Goal: Task Accomplishment & Management: Use online tool/utility

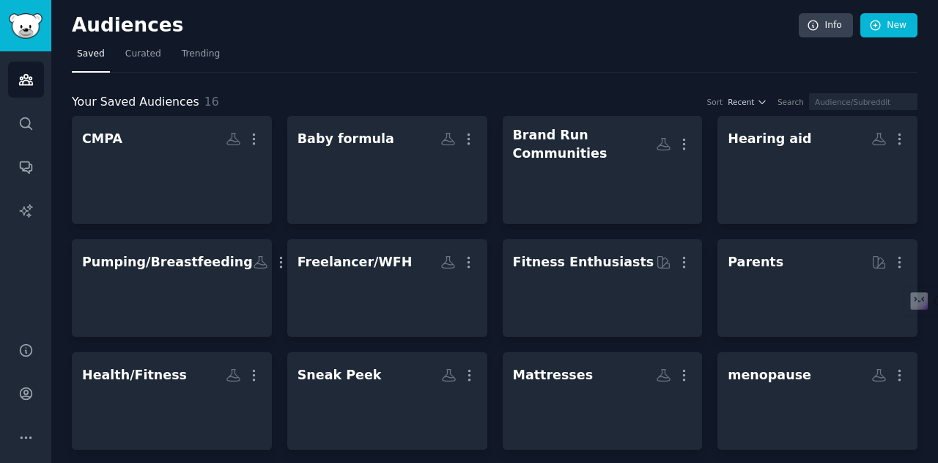
click at [605, 141] on div "Brand Run Communities" at bounding box center [585, 144] width 144 height 36
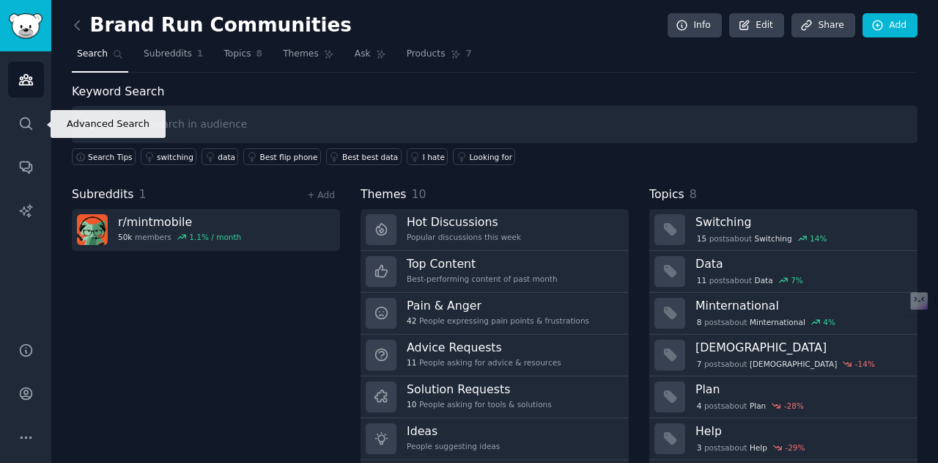
click at [21, 126] on icon "Sidebar" at bounding box center [25, 123] width 15 height 15
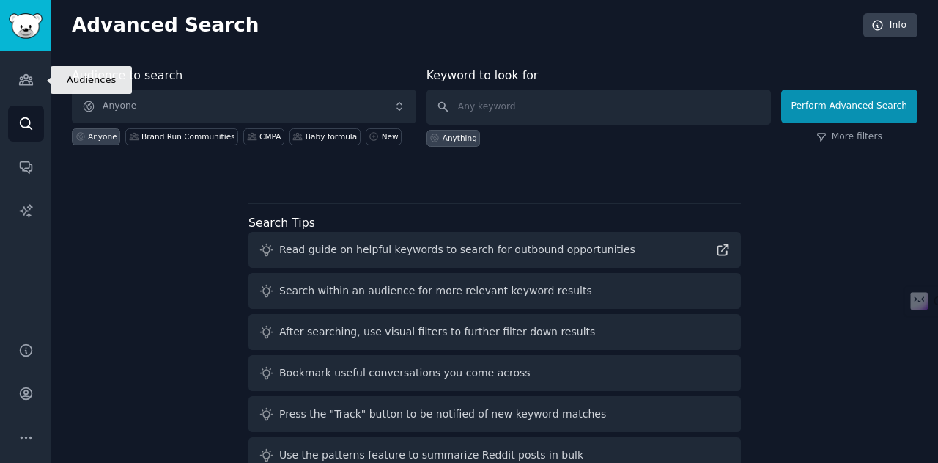
click at [34, 69] on link "Audiences" at bounding box center [26, 80] width 36 height 36
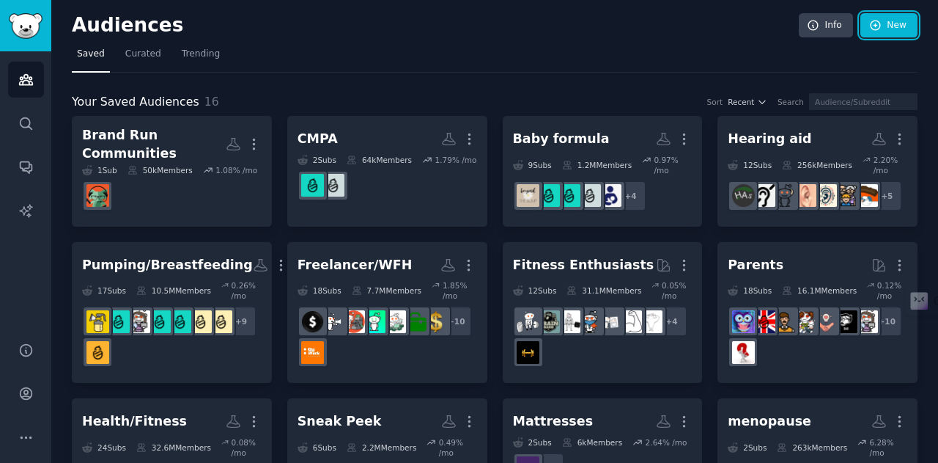
click at [885, 23] on link "New" at bounding box center [889, 25] width 57 height 25
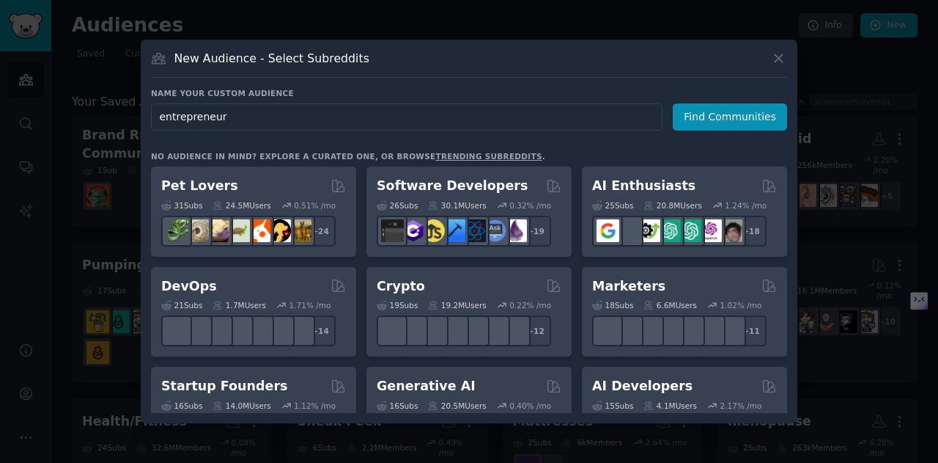
type input "entrepreneurs"
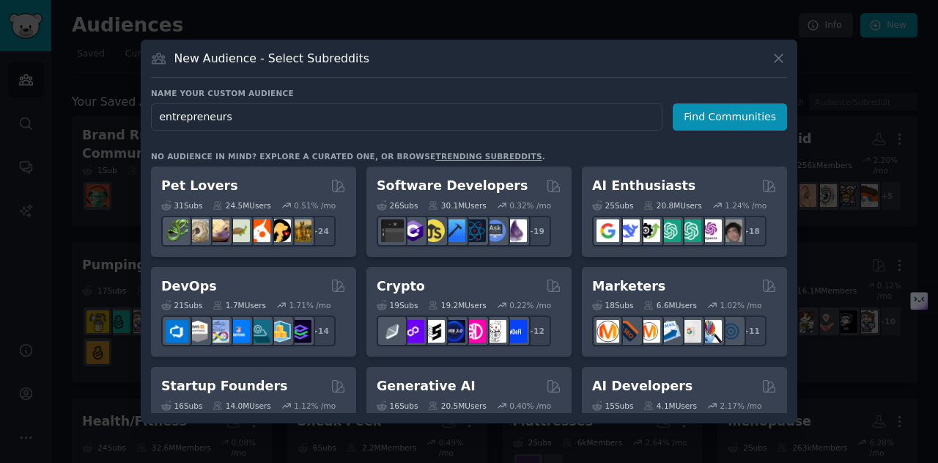
click button "Find Communities" at bounding box center [730, 116] width 114 height 27
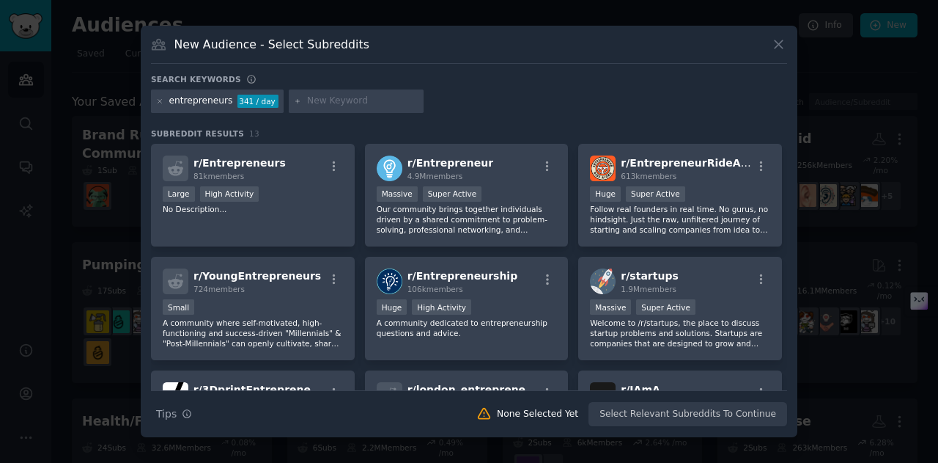
click at [478, 229] on p "Our community brings together individuals driven by a shared commitment to prob…" at bounding box center [467, 219] width 180 height 31
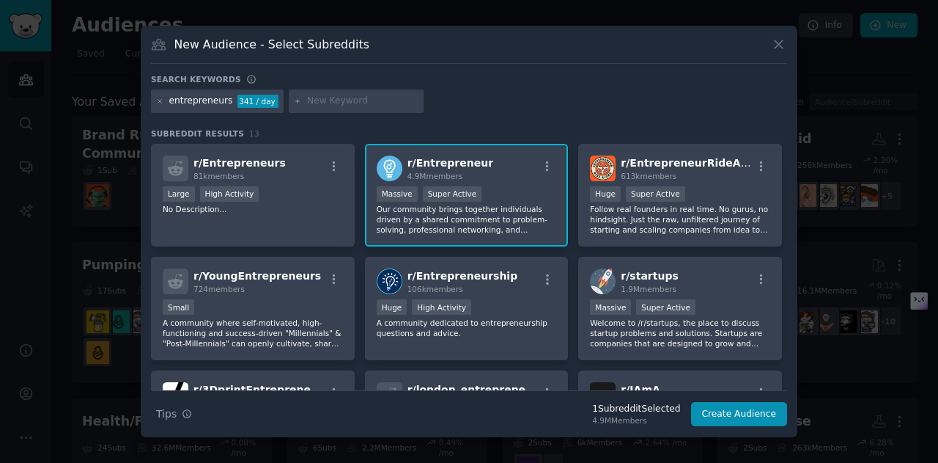
click at [468, 306] on div "Huge High Activity" at bounding box center [467, 308] width 180 height 18
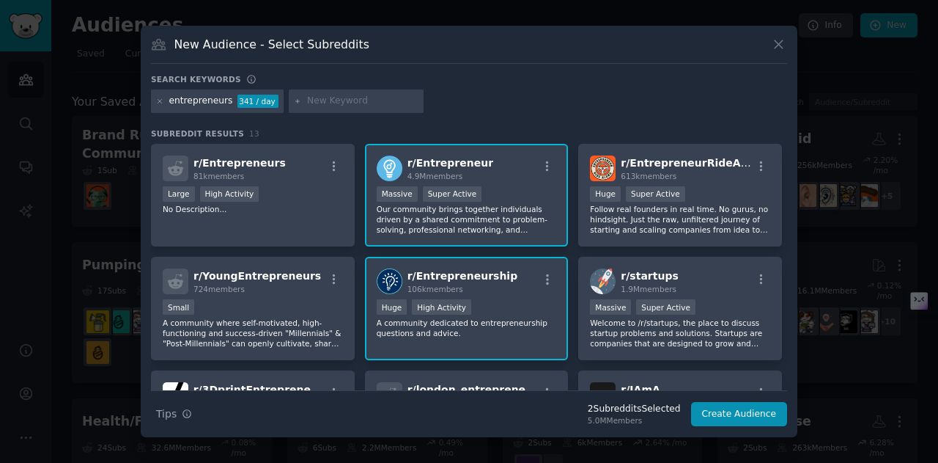
click at [712, 327] on p "Welcome to /r/startups, the place to discuss startup problems and solutions. St…" at bounding box center [680, 332] width 180 height 31
click at [745, 172] on div "r/ EntrepreneurRideAlong 613k members" at bounding box center [680, 168] width 180 height 26
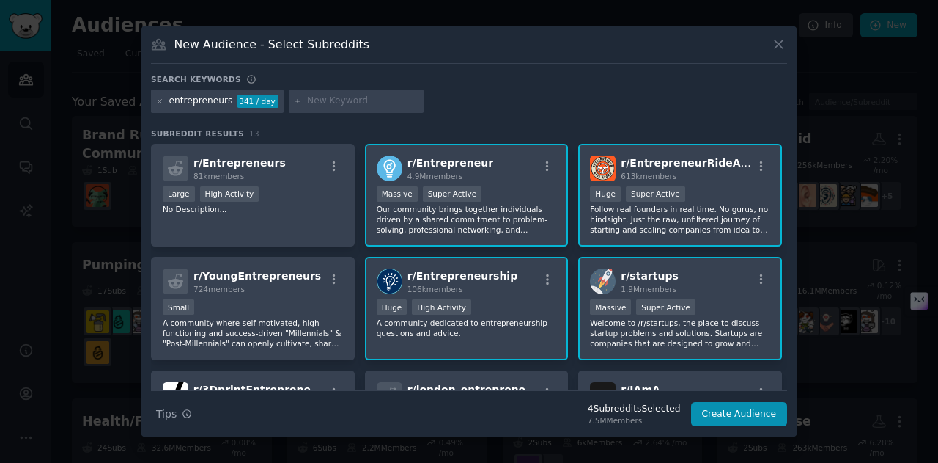
click at [270, 313] on div "Small" at bounding box center [253, 308] width 180 height 18
click at [479, 288] on div "106k members" at bounding box center [463, 289] width 111 height 10
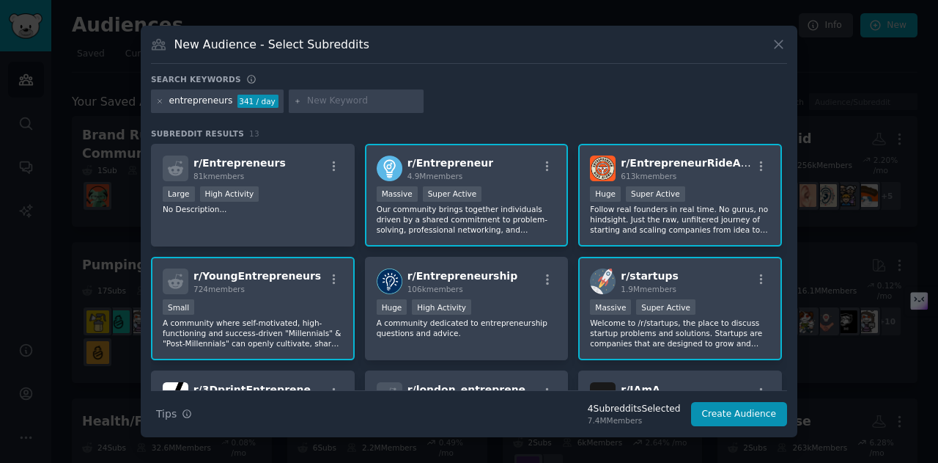
click at [712, 280] on div "r/ startups 1.9M members" at bounding box center [680, 281] width 180 height 26
click at [290, 211] on p "No Description..." at bounding box center [253, 209] width 180 height 10
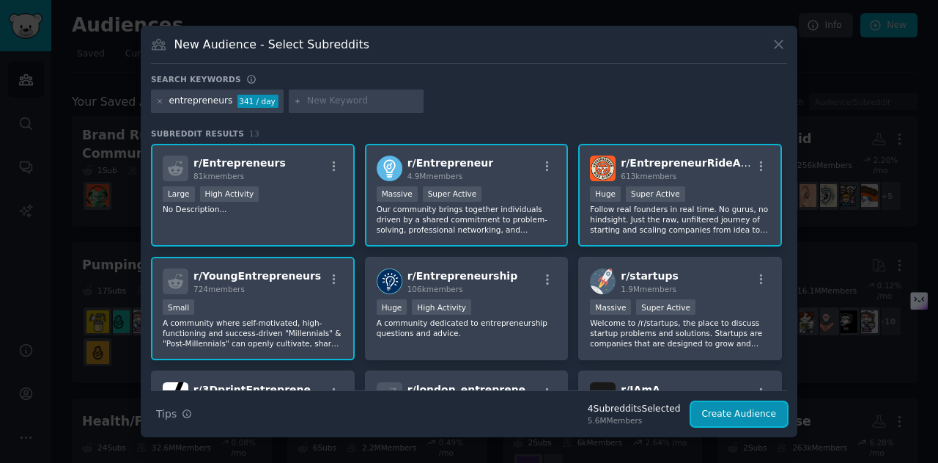
click at [724, 406] on button "Create Audience" at bounding box center [739, 414] width 97 height 25
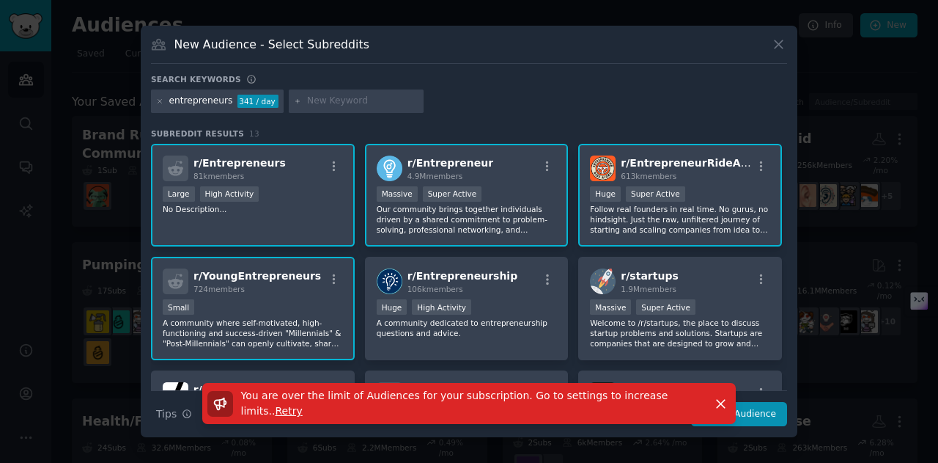
click at [303, 410] on span "Retry" at bounding box center [289, 411] width 27 height 12
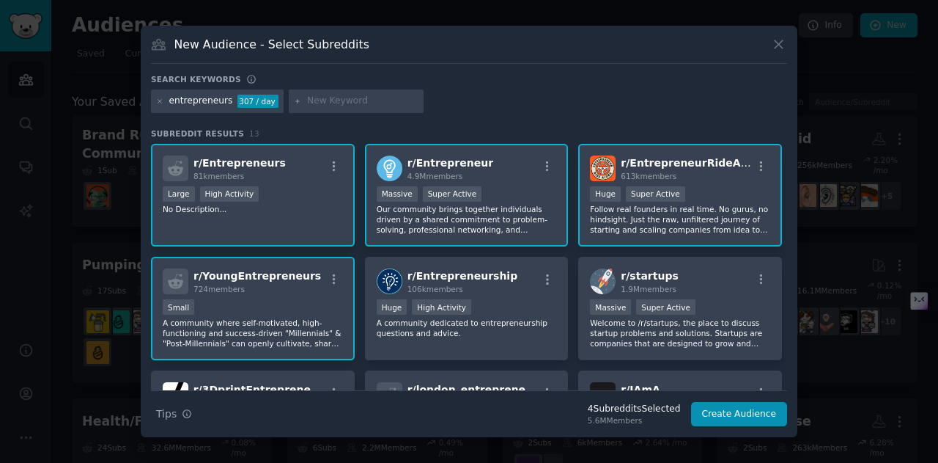
click at [376, 111] on div at bounding box center [356, 100] width 135 height 23
click at [380, 100] on input "text" at bounding box center [362, 101] width 111 height 13
click at [778, 41] on icon at bounding box center [778, 44] width 15 height 15
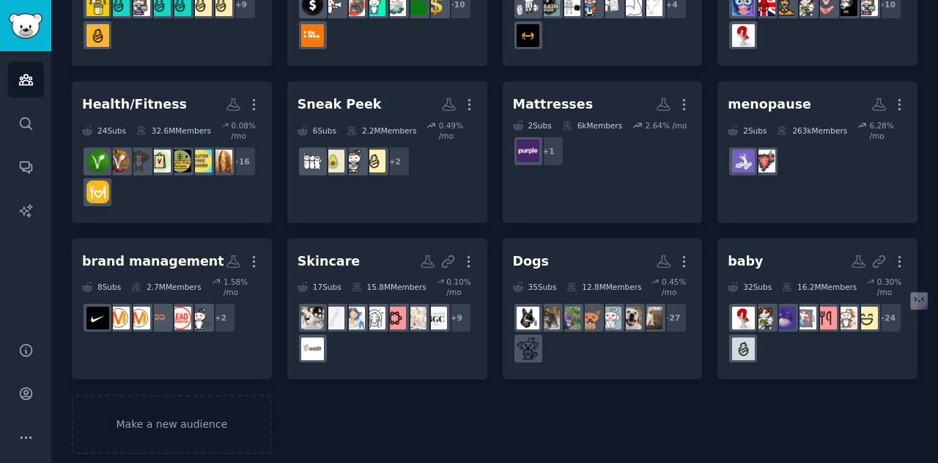
scroll to position [317, 0]
click at [600, 155] on dd "r/LifeOnPurple + 1" at bounding box center [603, 150] width 180 height 41
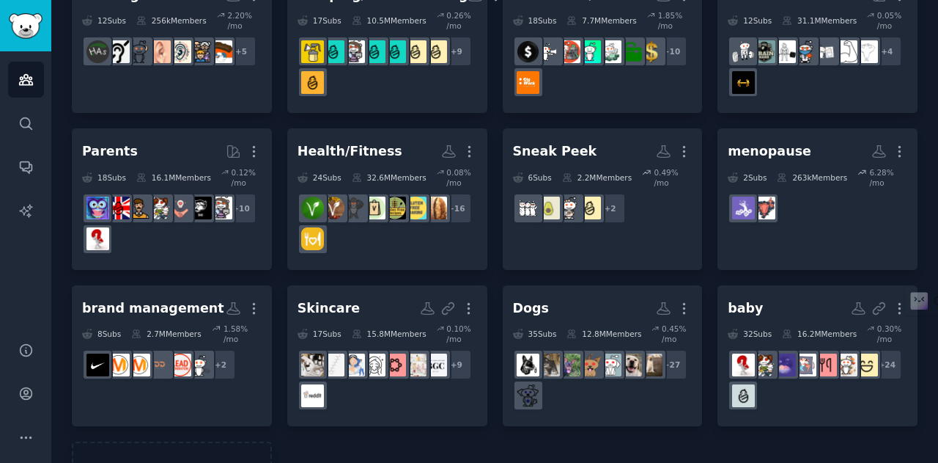
scroll to position [317, 0]
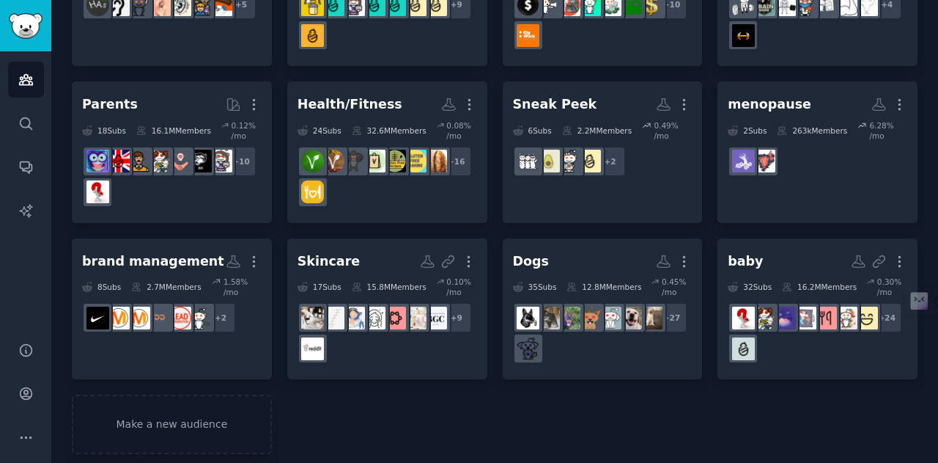
click at [164, 252] on div "brand management" at bounding box center [153, 261] width 142 height 18
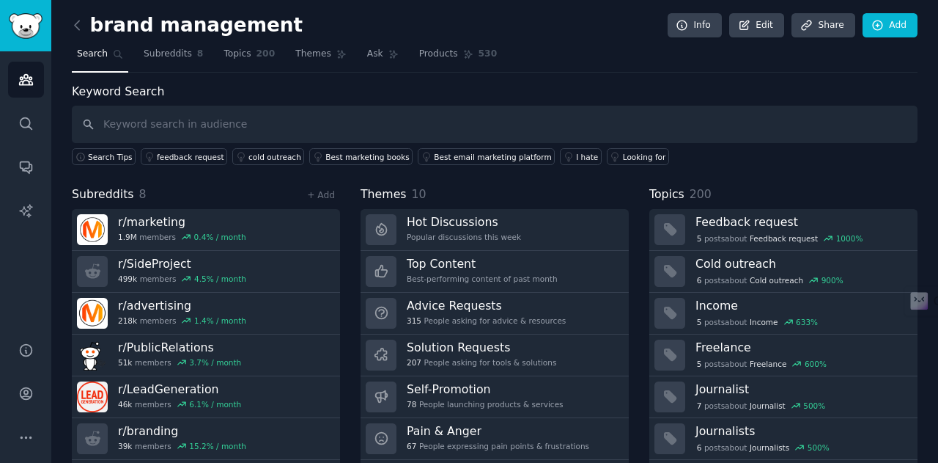
scroll to position [40, 0]
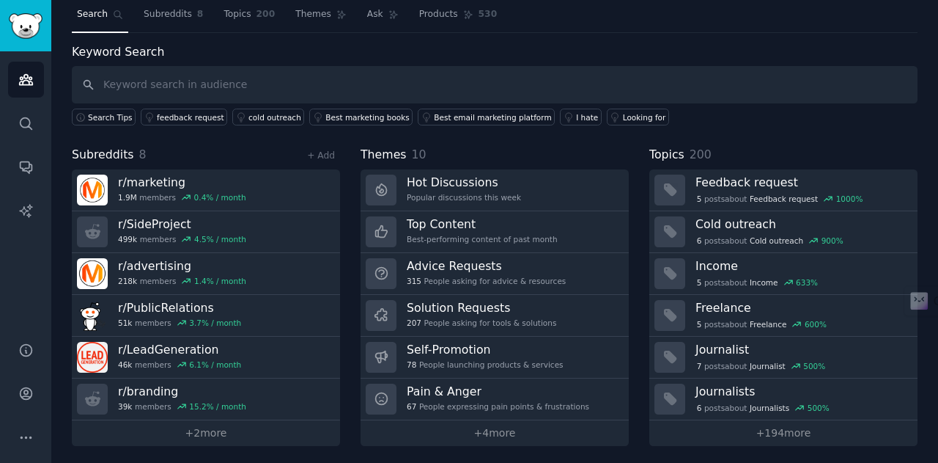
click at [245, 247] on link "r/ SideProject 499k members 4.5 % / month" at bounding box center [206, 232] width 268 height 42
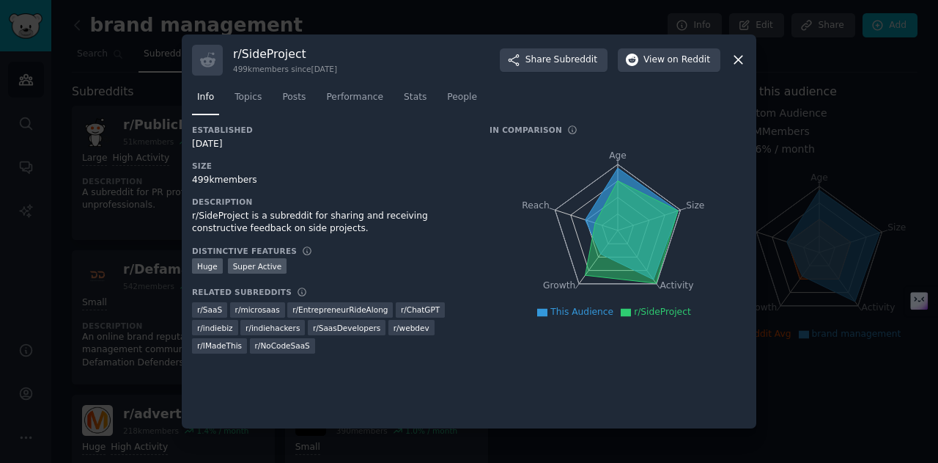
click at [249, 100] on span "Topics" at bounding box center [248, 97] width 27 height 13
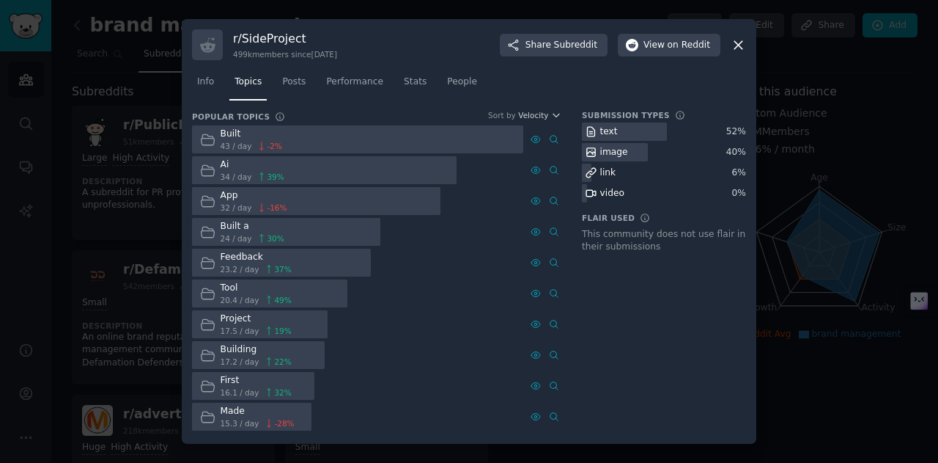
click at [729, 49] on div "r/ SideProject 499k members since [DATE] Share Subreddit View on Reddit" at bounding box center [469, 44] width 554 height 31
click at [748, 38] on div "r/ SideProject 499k members since [DATE] Share Subreddit View on Reddit Info To…" at bounding box center [469, 231] width 575 height 424
click at [736, 47] on icon at bounding box center [738, 45] width 8 height 8
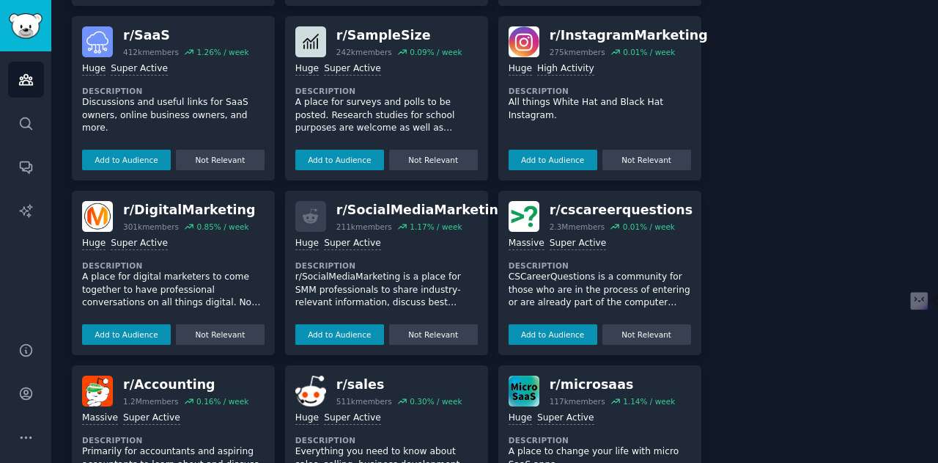
scroll to position [733, 0]
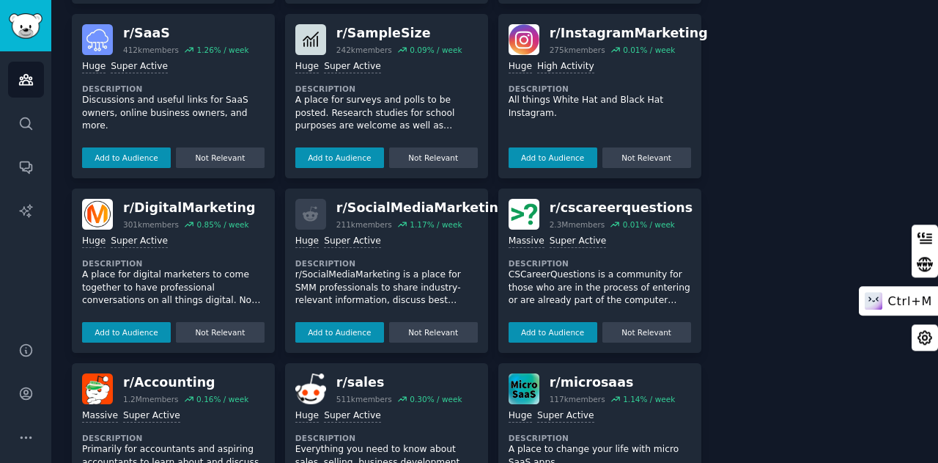
click at [858, 284] on icon at bounding box center [855, 283] width 5 height 5
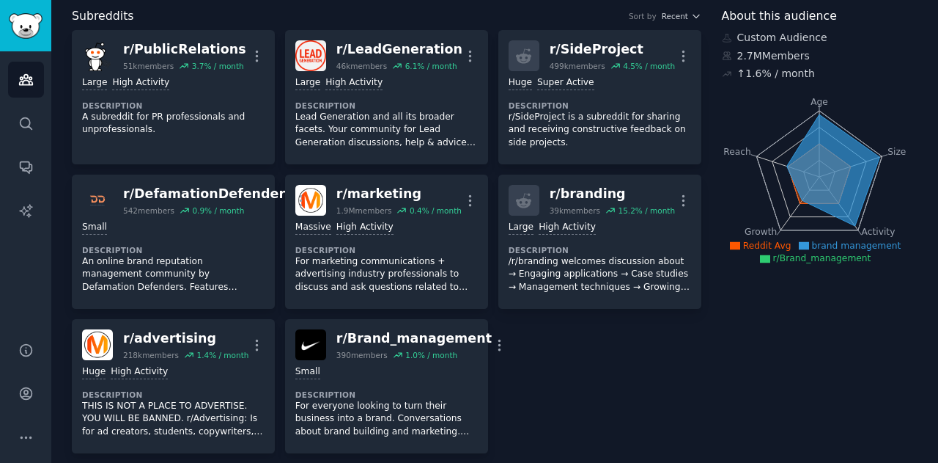
scroll to position [0, 0]
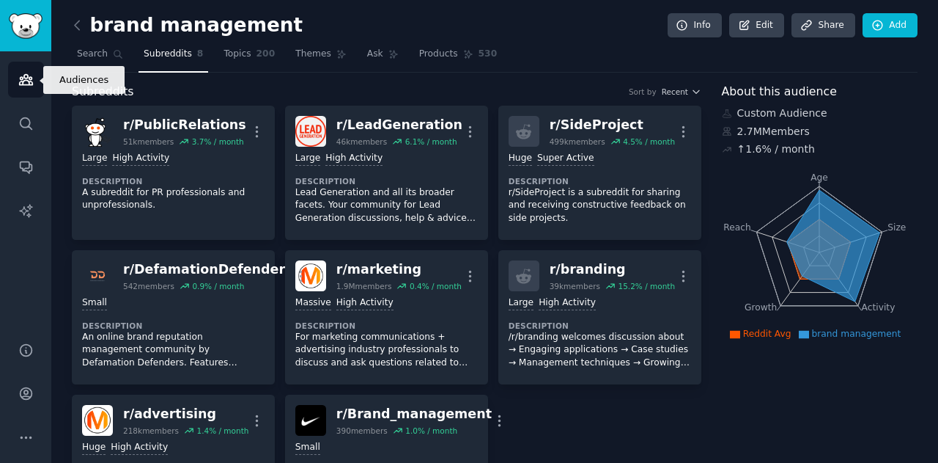
click at [10, 74] on link "Audiences" at bounding box center [26, 80] width 36 height 36
